Goal: Transaction & Acquisition: Register for event/course

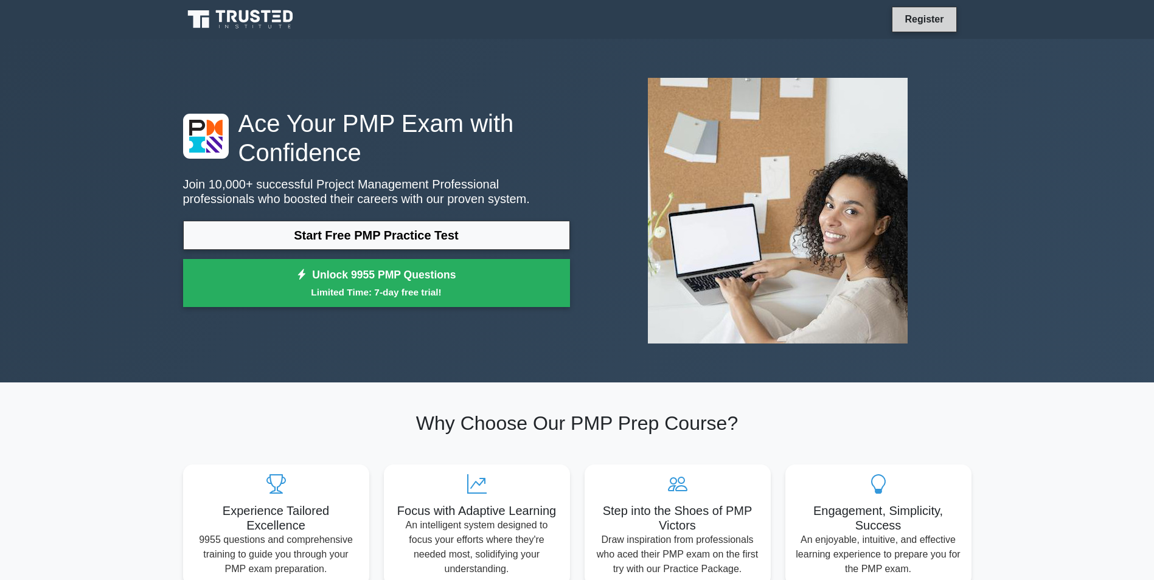
click at [907, 17] on link "Register" at bounding box center [924, 19] width 54 height 15
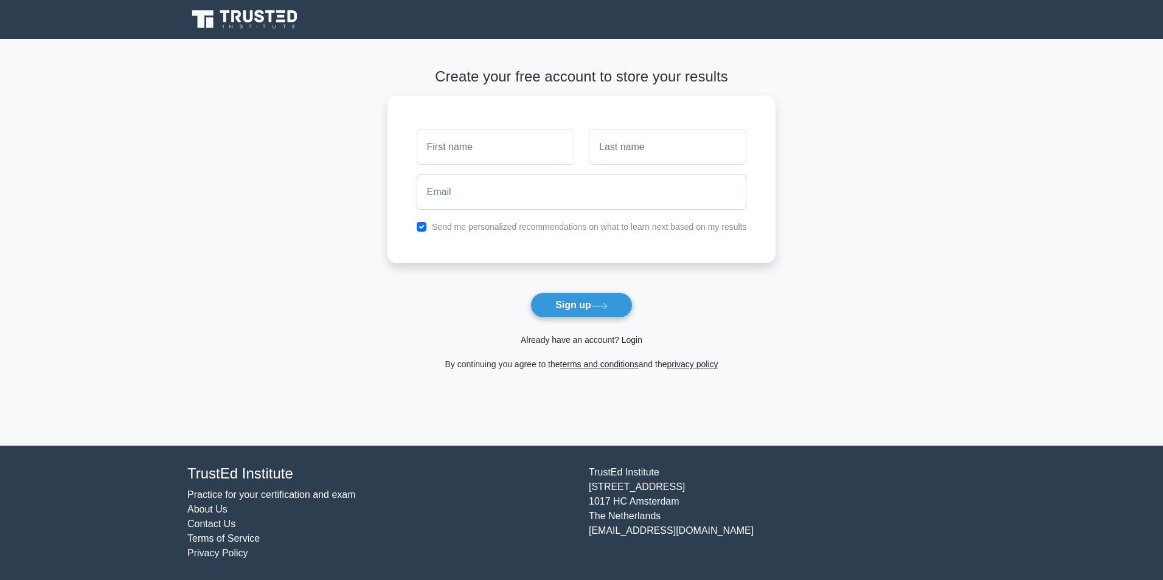
click at [602, 338] on link "Already have an account? Login" at bounding box center [582, 340] width 122 height 10
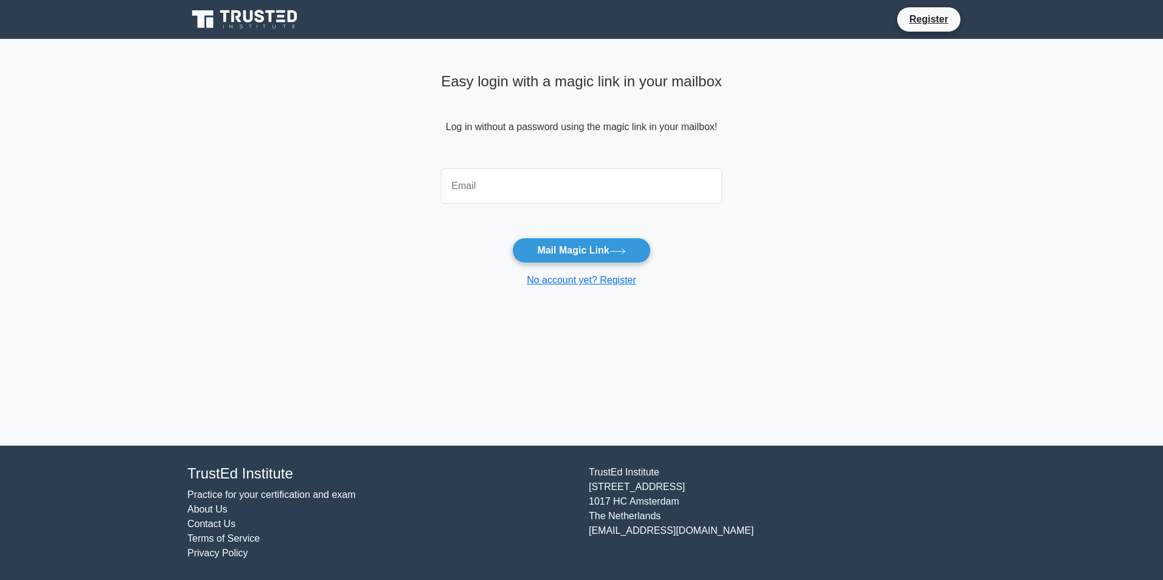
click at [542, 184] on input "email" at bounding box center [581, 186] width 281 height 35
type input "[EMAIL_ADDRESS][DOMAIN_NAME]"
click at [545, 252] on button "Mail Magic Link" at bounding box center [581, 251] width 138 height 26
